Goal: Check status: Check status

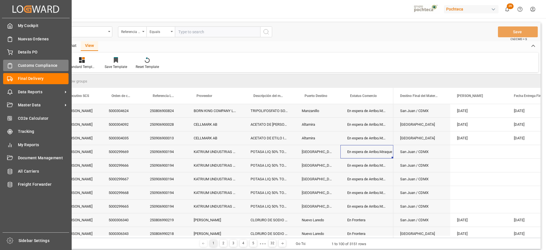
click at [13, 49] on div "Details PO Details PO" at bounding box center [35, 52] width 65 height 11
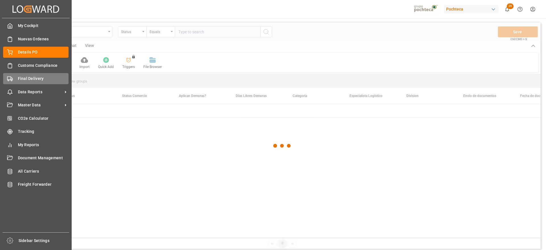
click at [30, 76] on span "Final Delivery" at bounding box center [43, 79] width 51 height 6
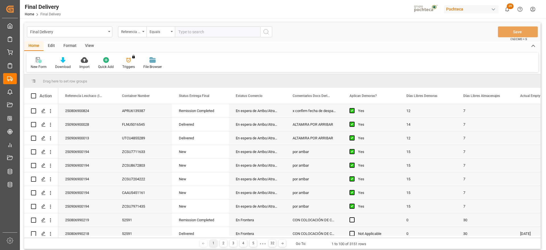
click at [201, 32] on input "text" at bounding box center [217, 31] width 85 height 11
paste input "250906900027"
type input "250906900027"
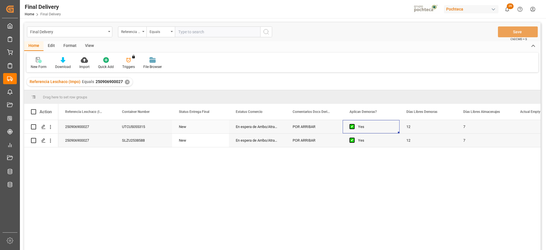
click at [382, 126] on div "Yes" at bounding box center [375, 126] width 35 height 13
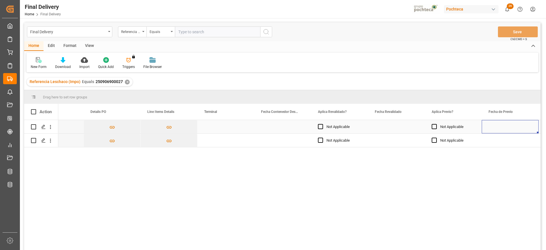
click at [389, 125] on div "Press SPACE to select this row." at bounding box center [396, 126] width 57 height 13
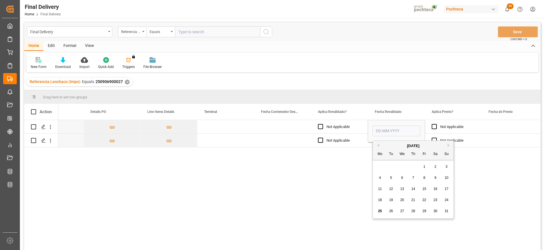
click at [378, 210] on div "25" at bounding box center [380, 211] width 7 height 7
type input "[DATE]"
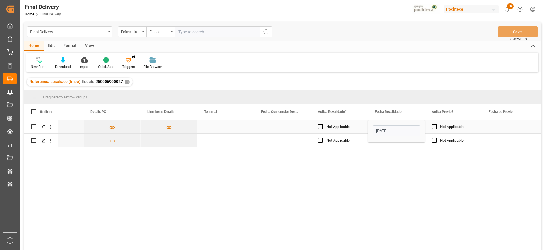
click at [478, 123] on div "Not Applicable" at bounding box center [453, 126] width 57 height 13
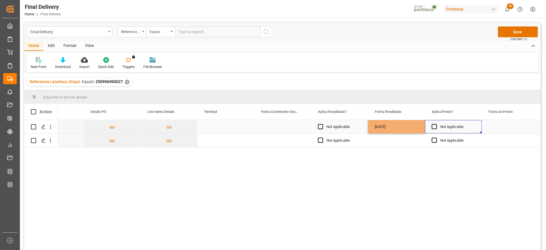
click at [406, 124] on div "[DATE]" at bounding box center [396, 126] width 57 height 13
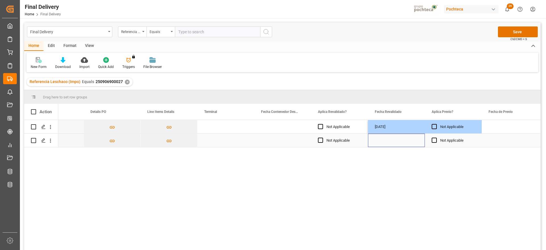
click at [408, 140] on div "Press SPACE to select this row." at bounding box center [396, 140] width 57 height 13
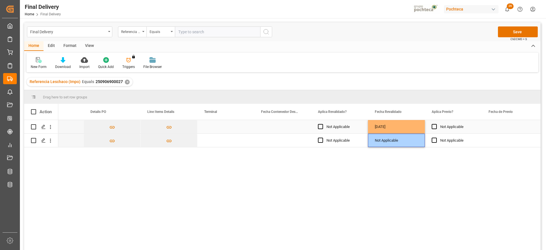
click at [480, 123] on div "Not Applicable" at bounding box center [453, 126] width 57 height 13
click at [386, 126] on div "[DATE]" at bounding box center [396, 126] width 57 height 13
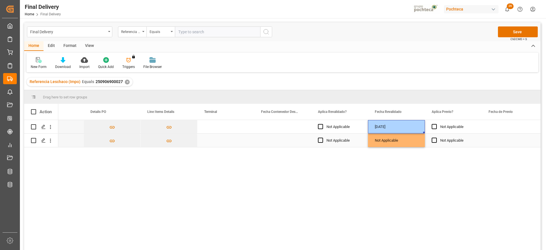
click at [391, 143] on div "Not Applicable" at bounding box center [396, 140] width 57 height 13
click at [506, 144] on div "Press SPACE to select this row." at bounding box center [510, 140] width 57 height 13
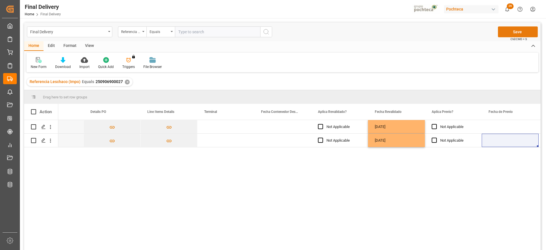
click at [516, 34] on button "Save" at bounding box center [518, 31] width 40 height 11
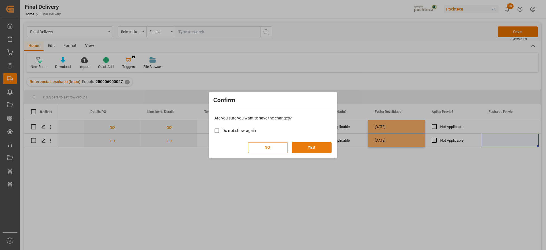
click at [319, 149] on button "YES" at bounding box center [312, 147] width 40 height 11
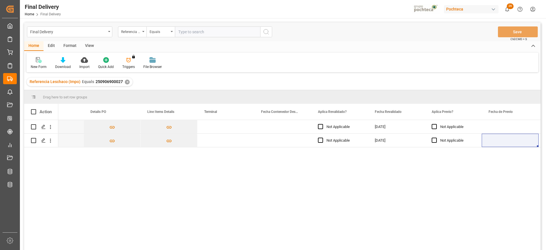
drag, startPoint x: 127, startPoint y: 81, endPoint x: 134, endPoint y: 79, distance: 7.7
click at [127, 81] on div "✕" at bounding box center [127, 82] width 5 height 5
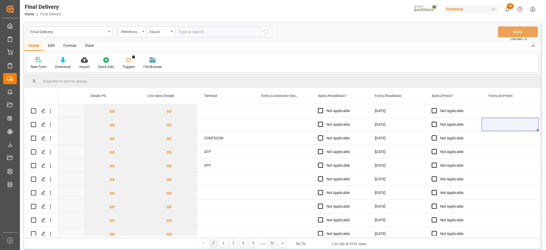
click at [183, 32] on input "text" at bounding box center [217, 31] width 85 height 11
paste input "250806900921"
type input "250806900921"
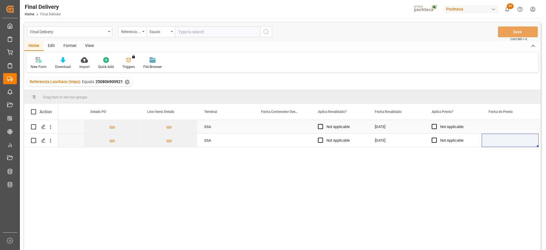
click at [358, 129] on div "Not Applicable" at bounding box center [344, 126] width 35 height 13
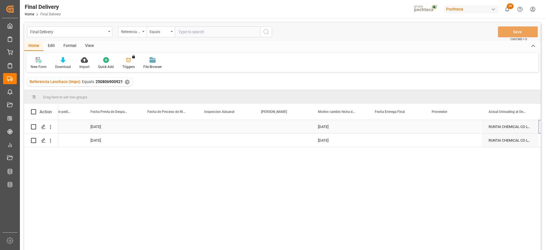
scroll to position [0, 1397]
click at [393, 127] on div "Press SPACE to select this row." at bounding box center [396, 126] width 57 height 13
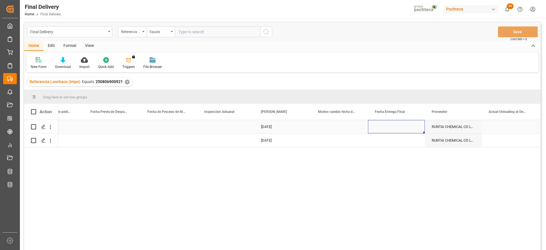
click at [393, 127] on div "Press SPACE to select this row." at bounding box center [396, 126] width 57 height 13
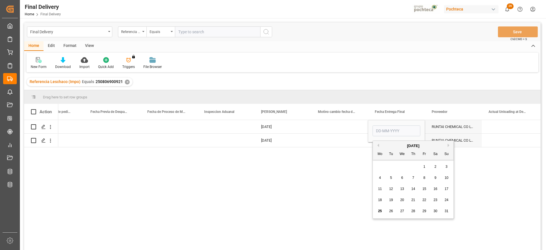
click at [404, 210] on div "27" at bounding box center [402, 211] width 7 height 7
type input "[DATE]"
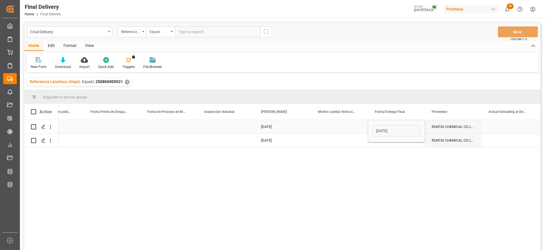
click at [448, 127] on div "RUNTAI CHEMICAL CO LTD" at bounding box center [453, 126] width 57 height 13
click at [407, 127] on div "[DATE]" at bounding box center [396, 126] width 57 height 13
click at [403, 141] on div "Press SPACE to select this row." at bounding box center [396, 140] width 57 height 13
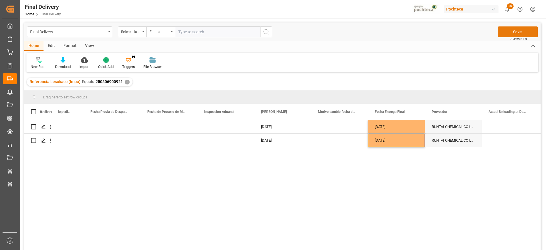
click at [515, 30] on button "Save" at bounding box center [518, 31] width 40 height 11
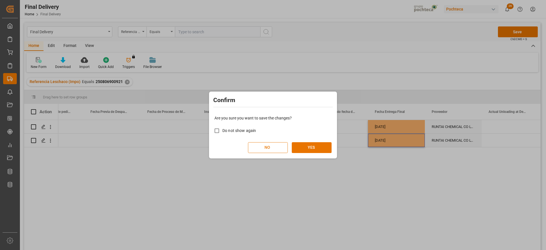
click at [271, 147] on button "NO" at bounding box center [268, 147] width 40 height 11
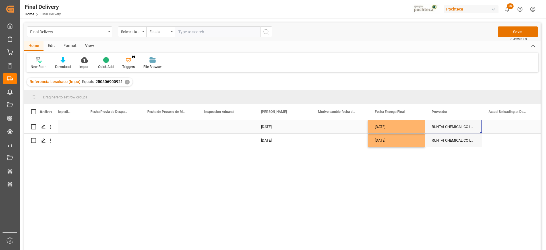
click at [472, 133] on div "RUNTAI CHEMICAL CO LTD" at bounding box center [453, 126] width 57 height 13
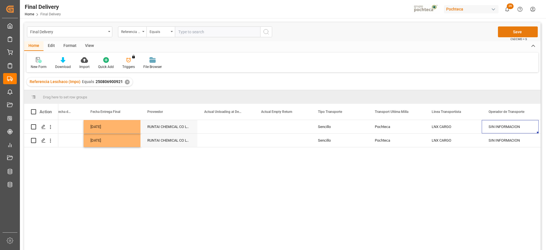
click at [518, 32] on button "Save" at bounding box center [518, 31] width 40 height 11
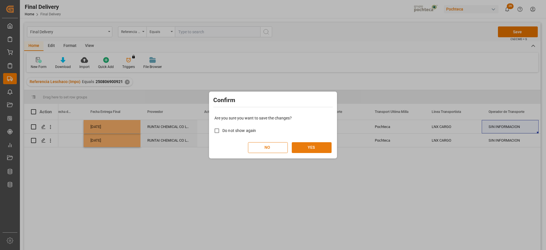
click at [305, 145] on button "YES" at bounding box center [312, 147] width 40 height 11
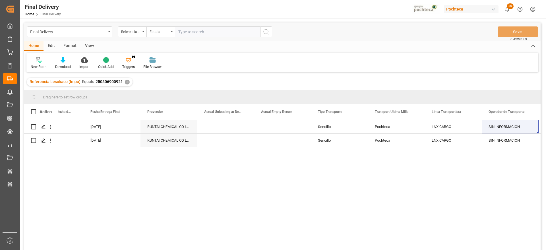
click at [126, 81] on div "✕" at bounding box center [127, 82] width 5 height 5
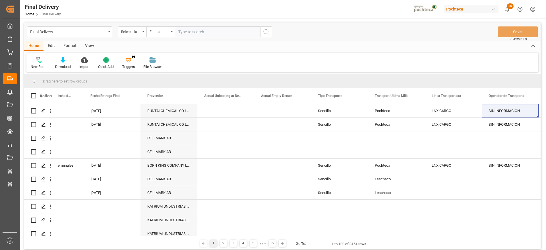
click at [192, 32] on input "text" at bounding box center [217, 31] width 85 height 11
paste input "250906900026"
type input "250906900026"
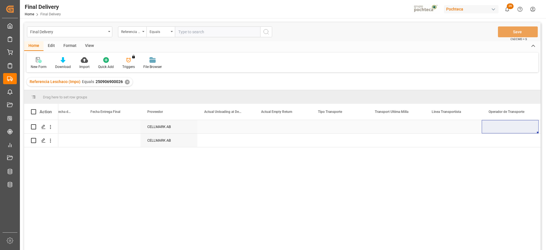
click at [118, 130] on div "Press SPACE to select this row." at bounding box center [112, 126] width 57 height 13
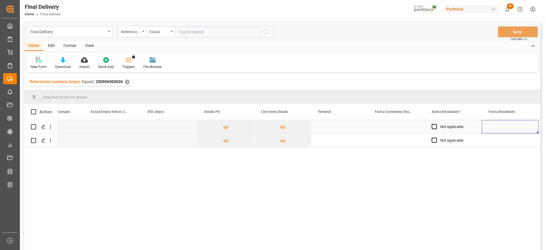
scroll to position [0, 544]
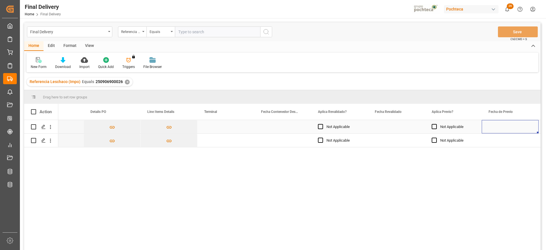
click at [394, 127] on div "Press SPACE to select this row." at bounding box center [396, 126] width 57 height 13
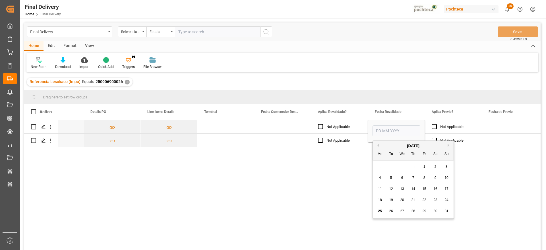
click at [382, 210] on div "25" at bounding box center [380, 211] width 7 height 7
type input "[DATE]"
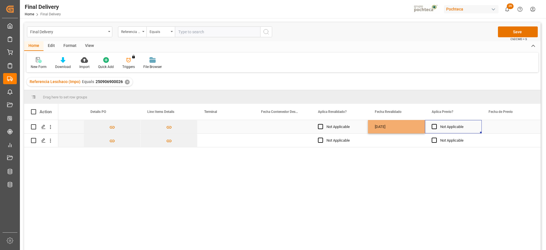
click at [465, 124] on div "Not Applicable" at bounding box center [457, 126] width 35 height 13
click at [421, 126] on div "[DATE]" at bounding box center [396, 126] width 57 height 13
click at [410, 141] on div "Press SPACE to select this row." at bounding box center [396, 140] width 57 height 13
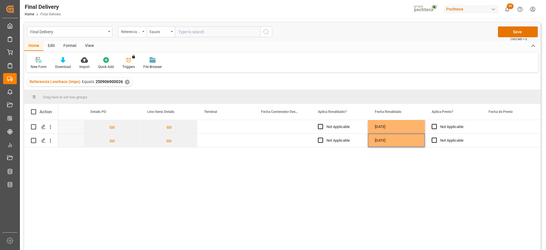
click at [521, 26] on div "Final Delivery Referencia Leschaco (Impo) Equals Save Ctrl/CMD + S" at bounding box center [282, 31] width 517 height 19
click at [517, 32] on button "Save" at bounding box center [518, 31] width 40 height 11
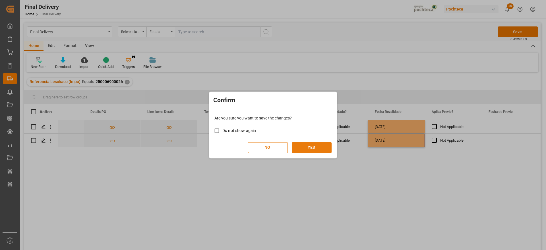
click at [322, 145] on button "YES" at bounding box center [312, 147] width 40 height 11
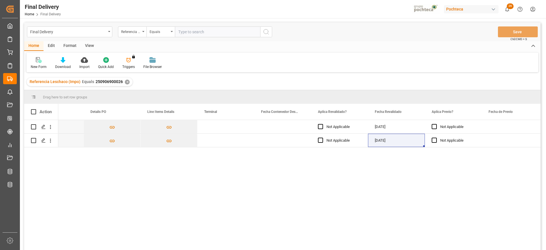
click at [126, 82] on div "✕" at bounding box center [127, 82] width 5 height 5
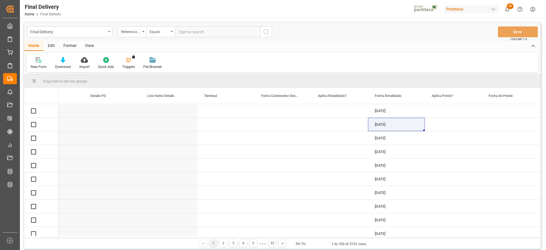
click at [189, 31] on input "text" at bounding box center [217, 31] width 85 height 11
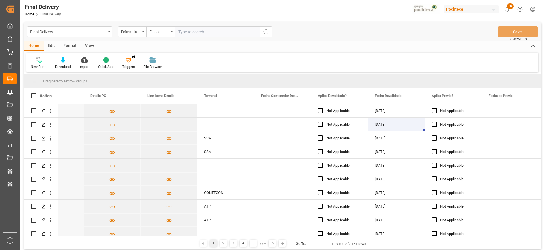
paste input "250806900842"
type input "250806900842"
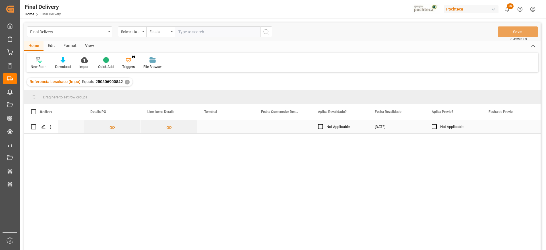
click at [271, 127] on div "Press SPACE to select this row." at bounding box center [282, 126] width 57 height 13
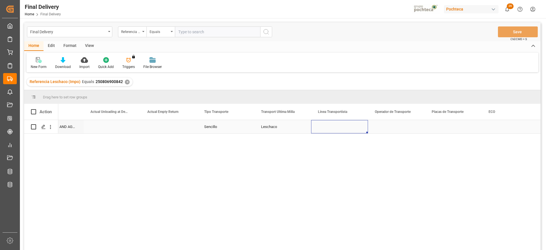
click at [332, 128] on div "Press SPACE to select this row." at bounding box center [339, 126] width 57 height 13
click at [332, 128] on input "Press SPACE to select this row." at bounding box center [340, 130] width 48 height 11
click at [342, 162] on div "TLH" at bounding box center [339, 166] width 47 height 20
type input "TLH"
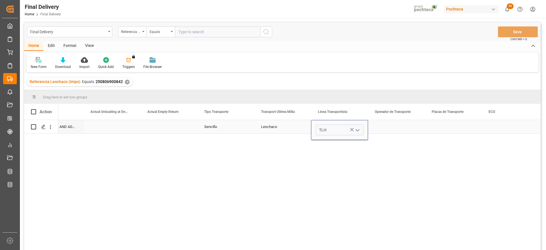
click at [394, 131] on div "Press SPACE to select this row." at bounding box center [396, 126] width 57 height 13
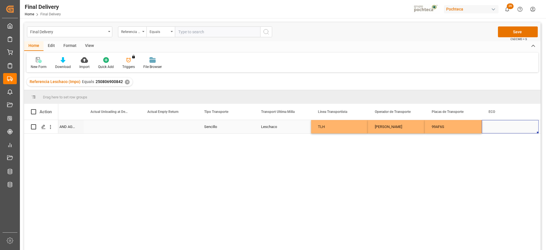
click at [495, 124] on div "Press SPACE to select this row." at bounding box center [510, 126] width 57 height 13
click at [502, 123] on div "Press SPACE to select this row." at bounding box center [510, 126] width 57 height 13
click at [517, 32] on button "Save" at bounding box center [518, 31] width 40 height 11
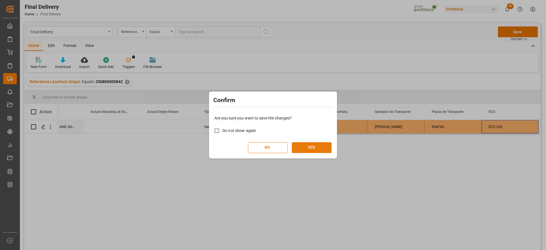
click at [312, 144] on button "YES" at bounding box center [312, 147] width 40 height 11
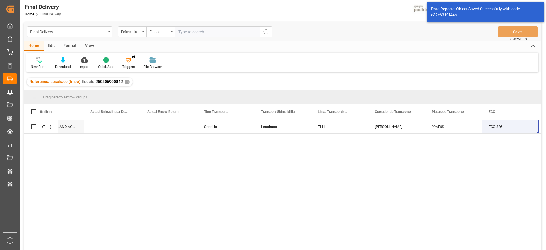
click at [126, 80] on div "✕" at bounding box center [127, 82] width 5 height 5
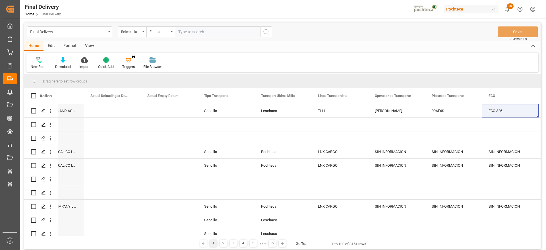
click at [185, 30] on input "text" at bounding box center [217, 31] width 85 height 11
paste input "250806900591"
type input "250806900591"
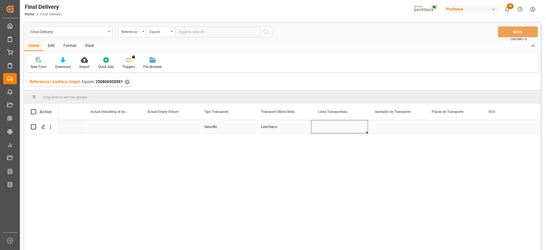
click at [318, 128] on div "Press SPACE to select this row." at bounding box center [339, 126] width 57 height 13
click at [362, 126] on div "Press SPACE to select this row." at bounding box center [339, 126] width 57 height 13
click at [351, 127] on input "Press SPACE to select this row." at bounding box center [340, 130] width 48 height 11
type input "VIKINGO"
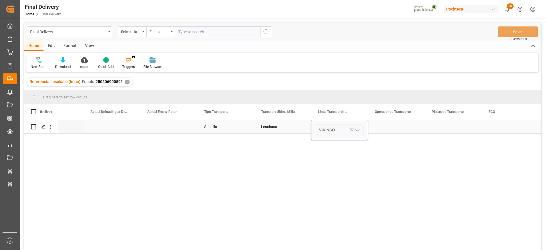
click at [380, 128] on div "Press SPACE to select this row." at bounding box center [396, 126] width 57 height 13
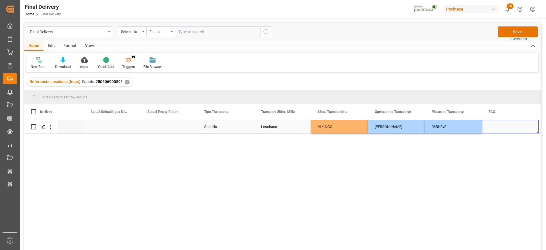
click at [491, 124] on div "Press SPACE to select this row." at bounding box center [510, 126] width 57 height 13
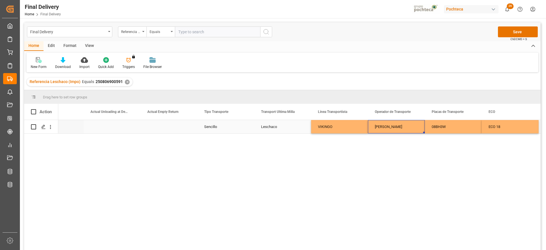
click at [413, 132] on div "[PERSON_NAME]" at bounding box center [396, 126] width 57 height 13
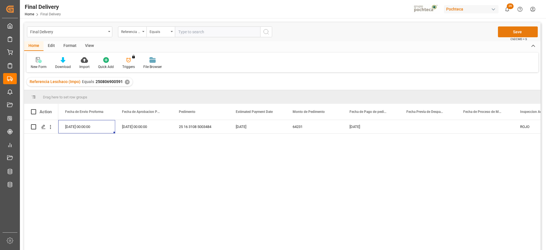
click at [523, 36] on button "Save" at bounding box center [518, 31] width 40 height 11
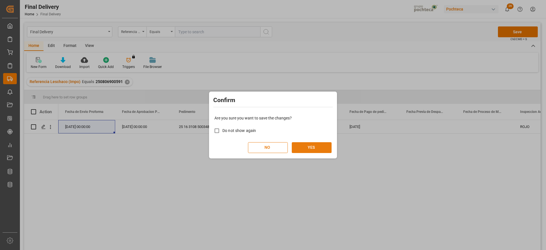
click at [312, 147] on button "YES" at bounding box center [312, 147] width 40 height 11
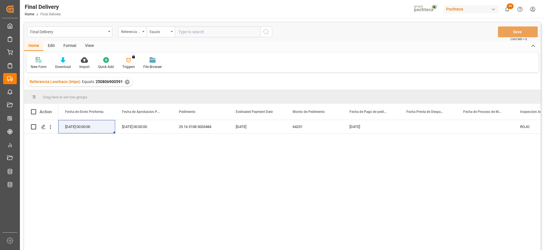
click at [125, 82] on div "✕" at bounding box center [127, 82] width 5 height 5
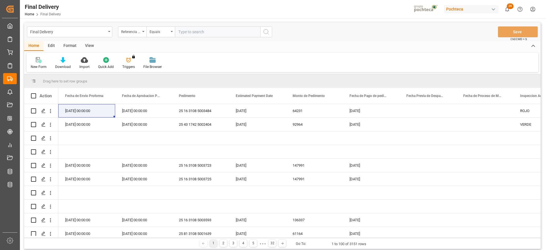
click at [198, 29] on input "text" at bounding box center [217, 31] width 85 height 11
paste input "250906900029"
type input "250906900029"
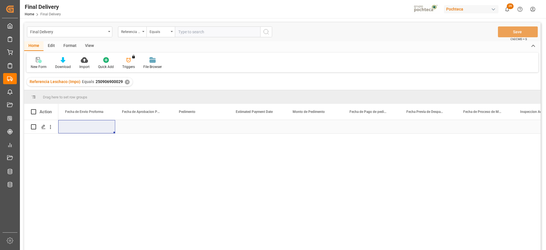
click at [145, 128] on div "Press SPACE to select this row." at bounding box center [143, 126] width 57 height 13
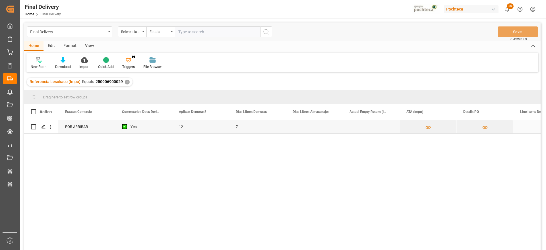
scroll to position [0, 171]
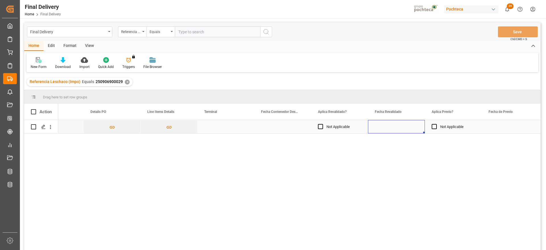
click at [395, 127] on div "Press SPACE to select this row." at bounding box center [396, 126] width 57 height 13
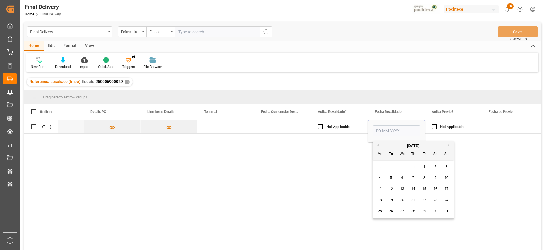
click at [382, 210] on span "25" at bounding box center [380, 211] width 4 height 4
type input "[DATE]"
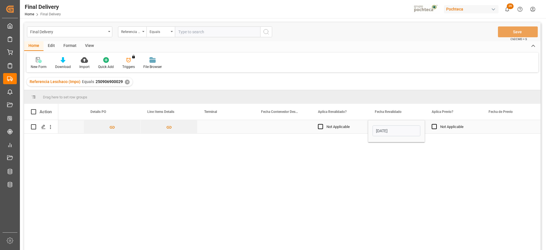
click at [497, 125] on div "Press SPACE to select this row." at bounding box center [510, 126] width 57 height 13
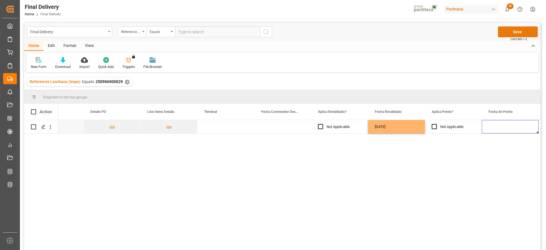
click at [515, 30] on button "Save" at bounding box center [518, 31] width 40 height 11
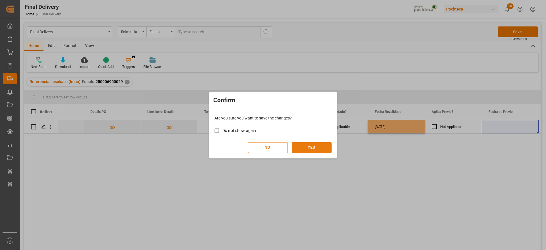
click at [313, 148] on button "YES" at bounding box center [312, 147] width 40 height 11
